Goal: Communication & Community: Share content

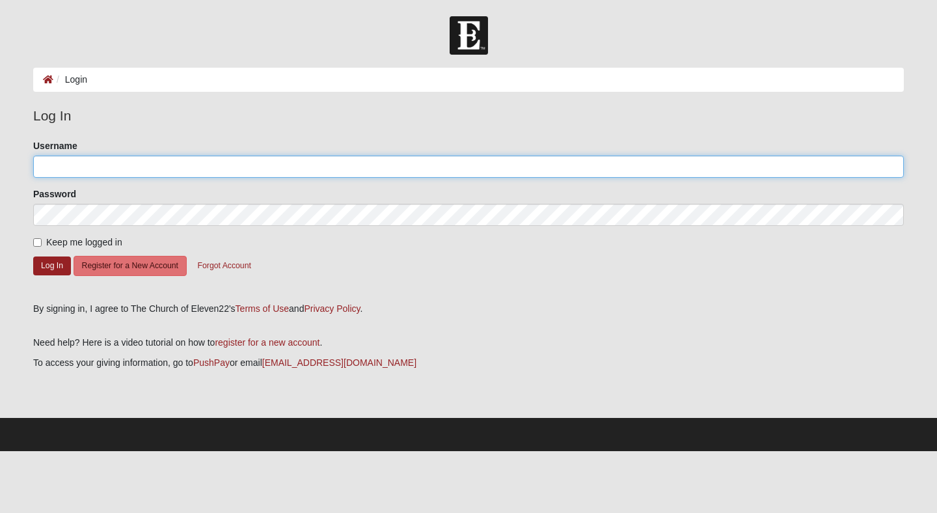
click at [172, 169] on input "Username" at bounding box center [468, 167] width 871 height 22
type input "gpcarroll"
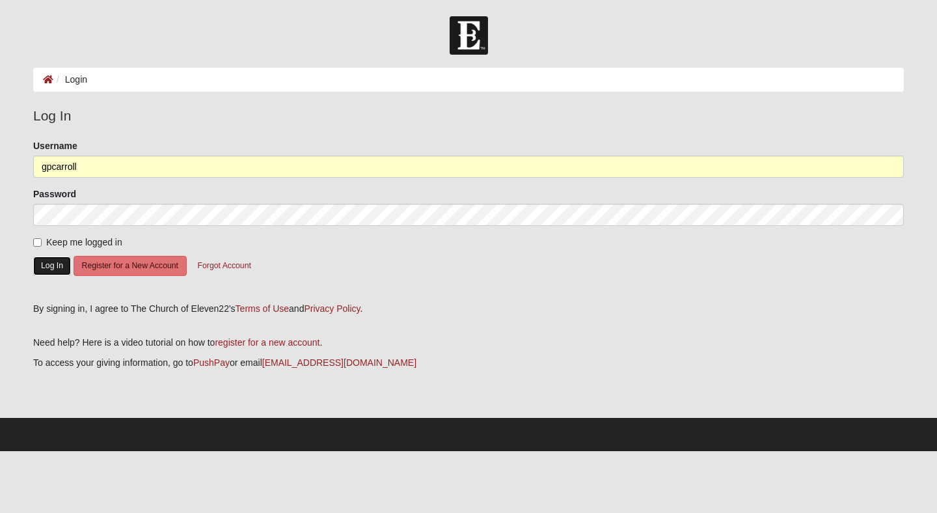
click at [59, 265] on button "Log In" at bounding box center [52, 266] width 38 height 19
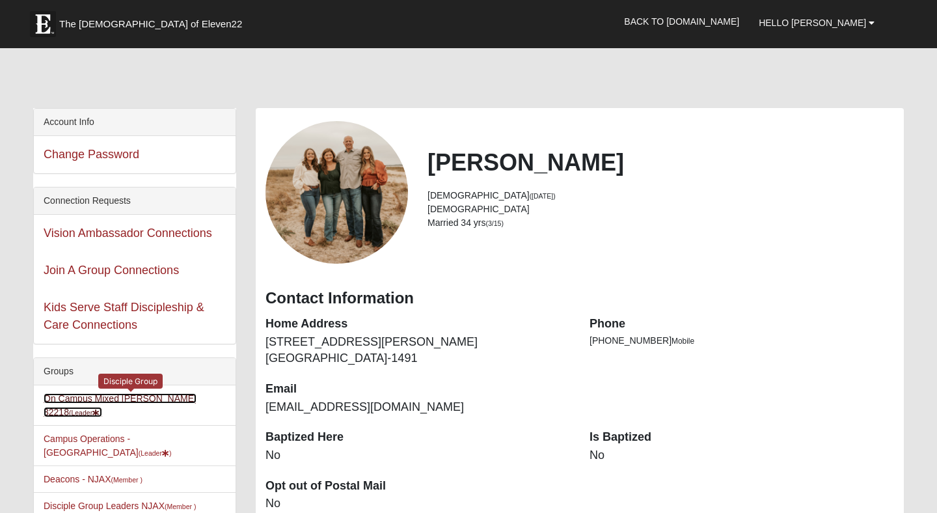
click at [142, 400] on link "On Campus Mixed Carroll 32218 (Leader )" at bounding box center [120, 405] width 153 height 24
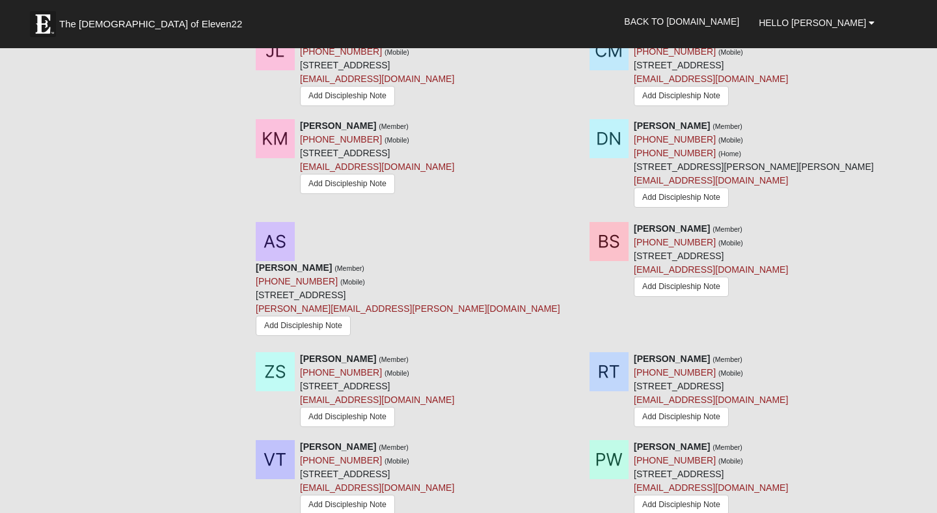
scroll to position [2282, 0]
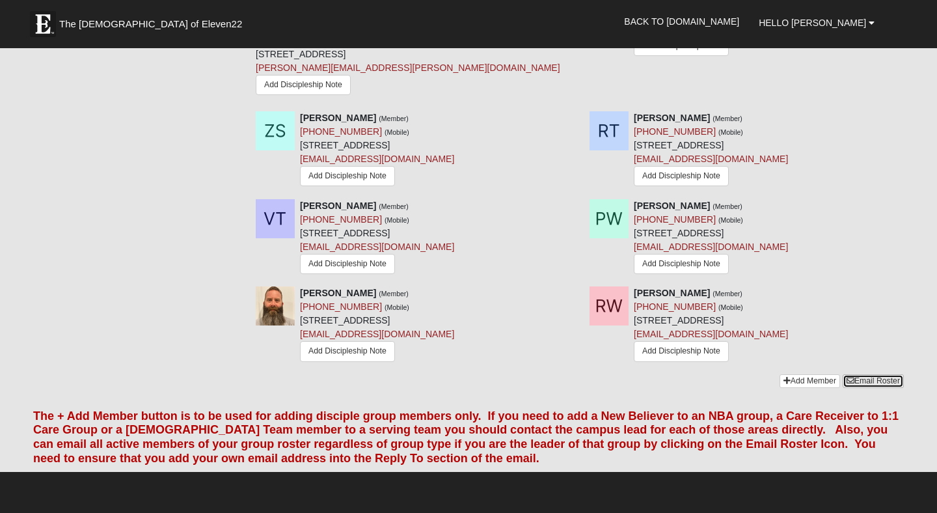
click at [862, 374] on link "Email Roster" at bounding box center [873, 381] width 61 height 14
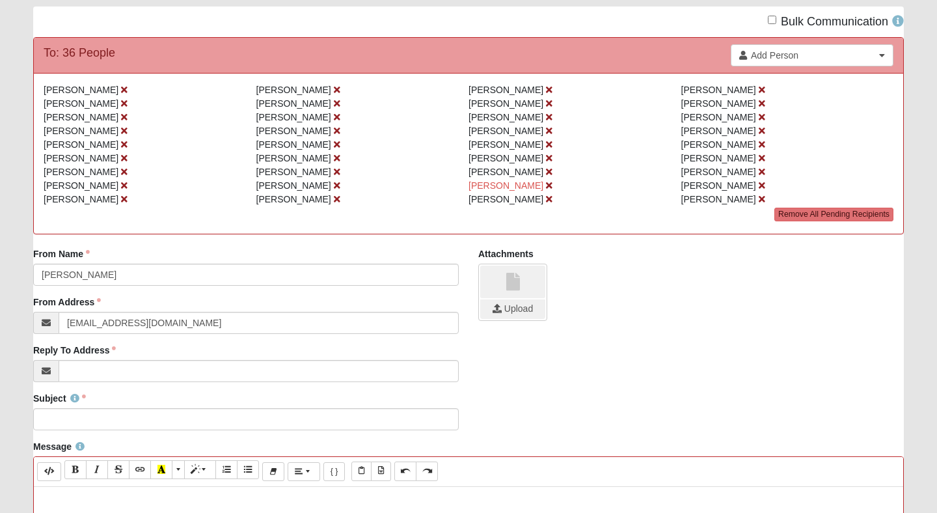
scroll to position [104, 0]
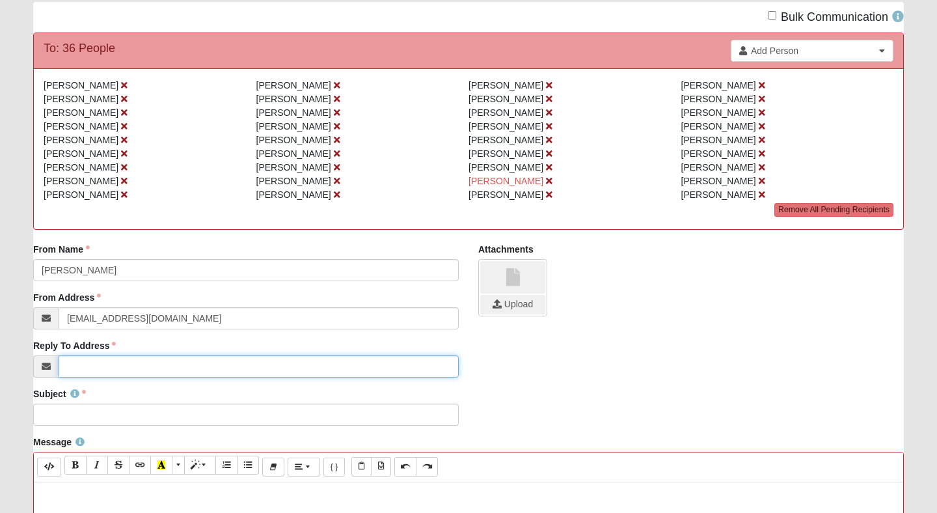
click at [160, 366] on input "Reply To Address" at bounding box center [259, 366] width 400 height 22
type input "[EMAIL_ADDRESS][DOMAIN_NAME]"
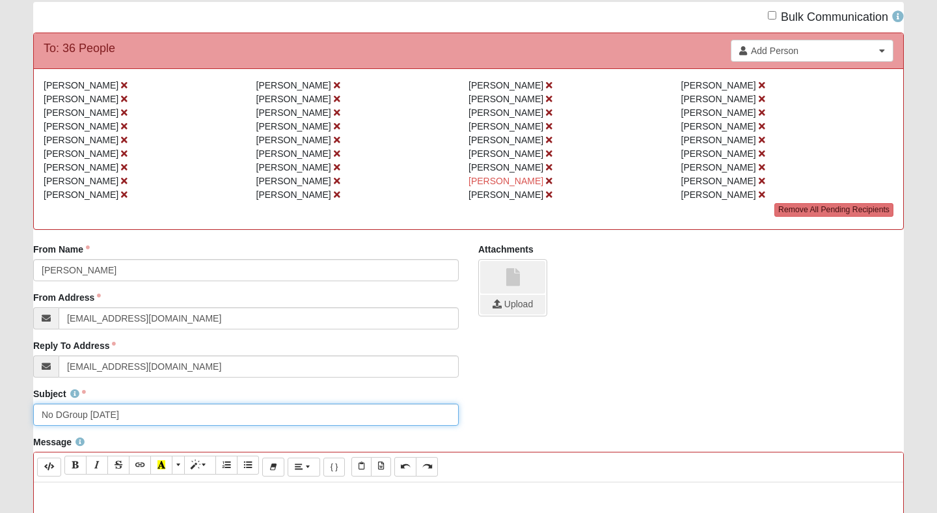
type input "No DGroup [DATE]"
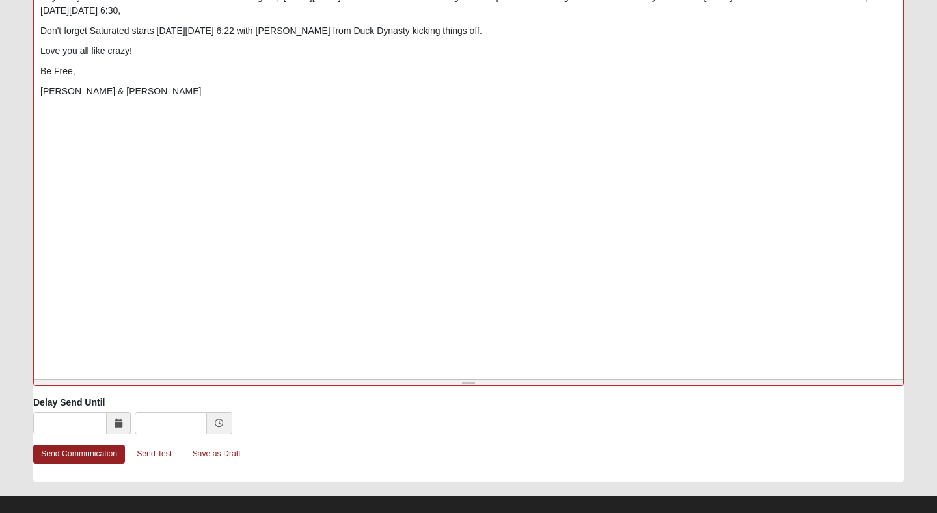
scroll to position [619, 0]
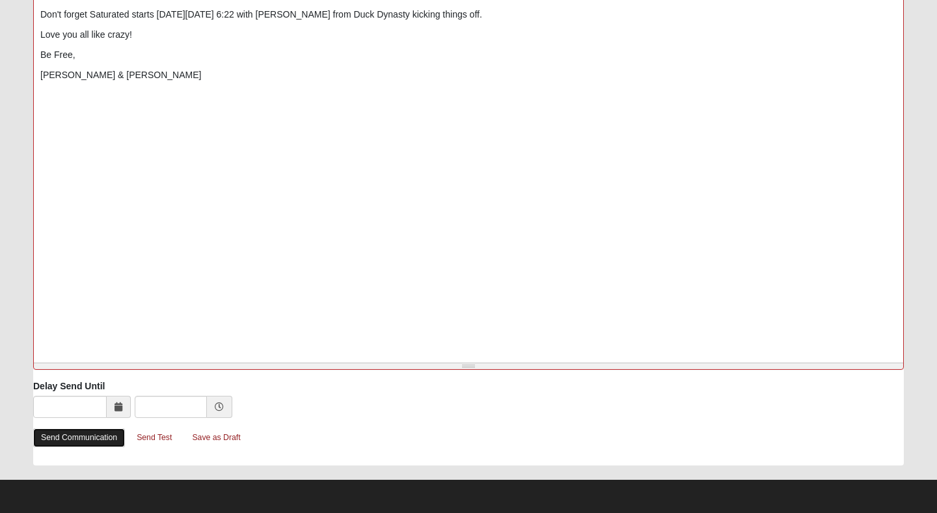
click at [87, 441] on link "Send Communication" at bounding box center [79, 437] width 92 height 19
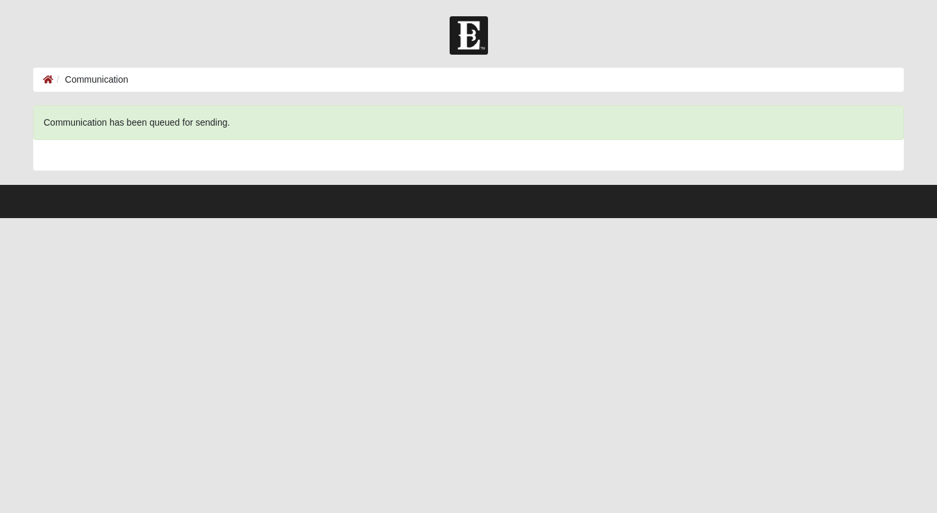
scroll to position [0, 0]
